Goal: Information Seeking & Learning: Learn about a topic

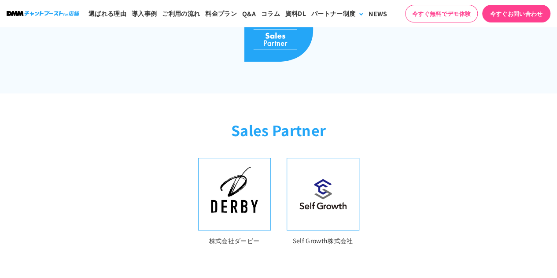
scroll to position [308, 0]
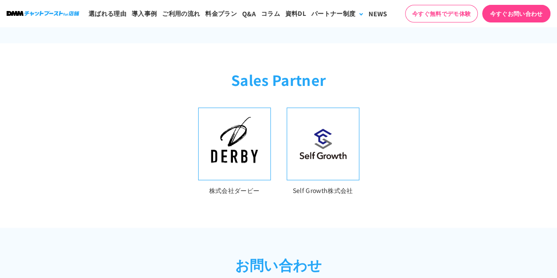
click at [332, 141] on img at bounding box center [322, 144] width 61 height 44
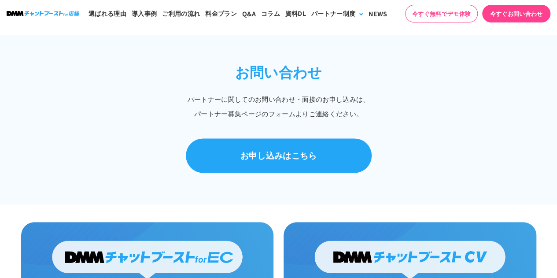
scroll to position [440, 0]
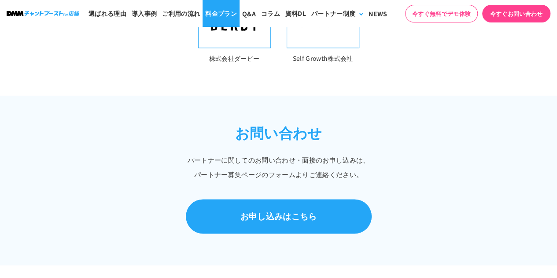
click at [214, 13] on link "料金プラン" at bounding box center [221, 13] width 37 height 27
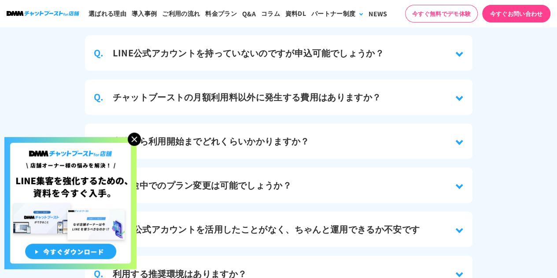
scroll to position [3937, 0]
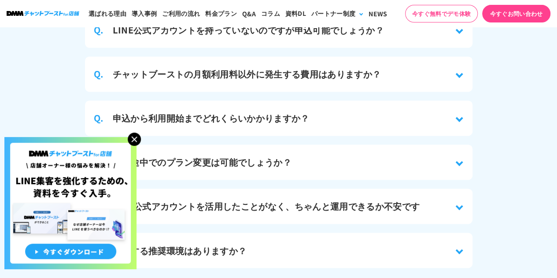
click at [301, 70] on h3 "チャットブーストの月額利用料以外に発生する費用はありますか？" at bounding box center [247, 73] width 269 height 13
